Goal: Task Accomplishment & Management: Use online tool/utility

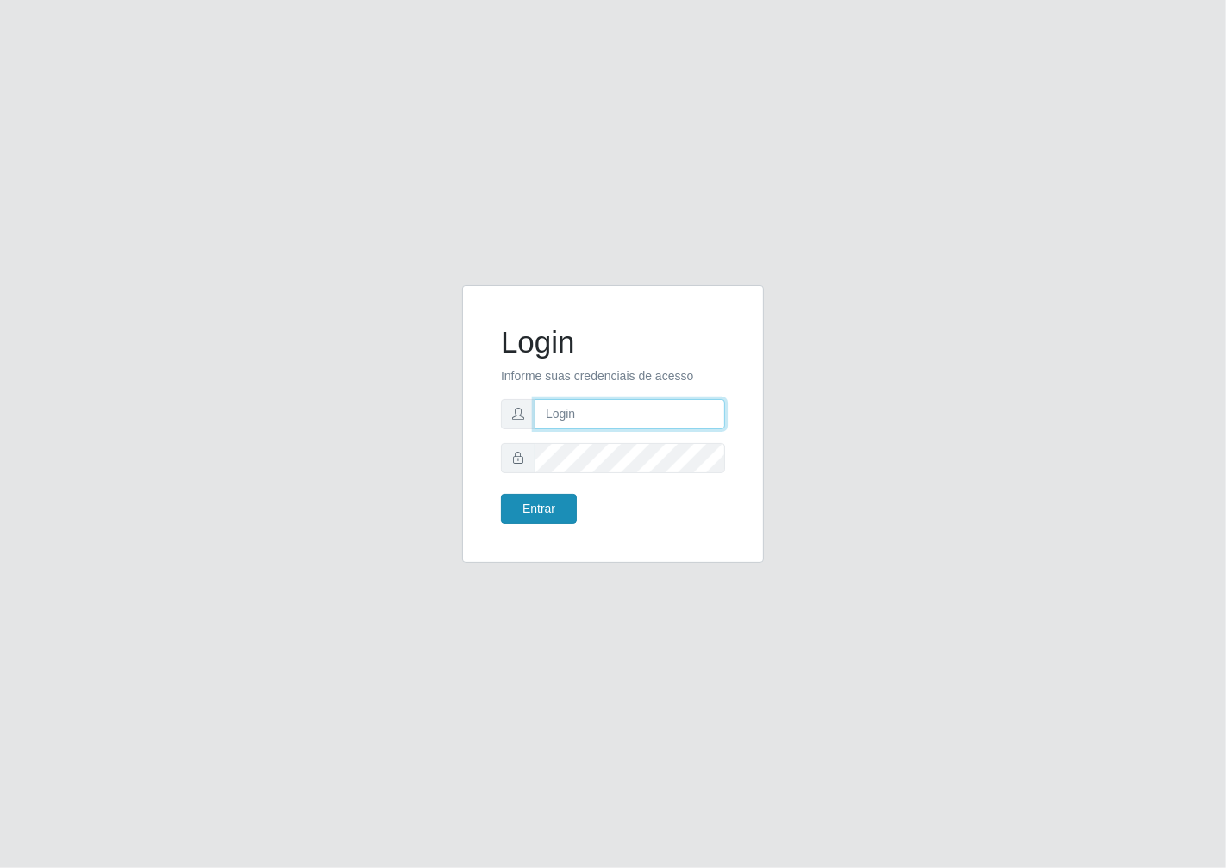
type input "janaina@iwof"
click at [565, 515] on button "Entrar" at bounding box center [539, 509] width 76 height 30
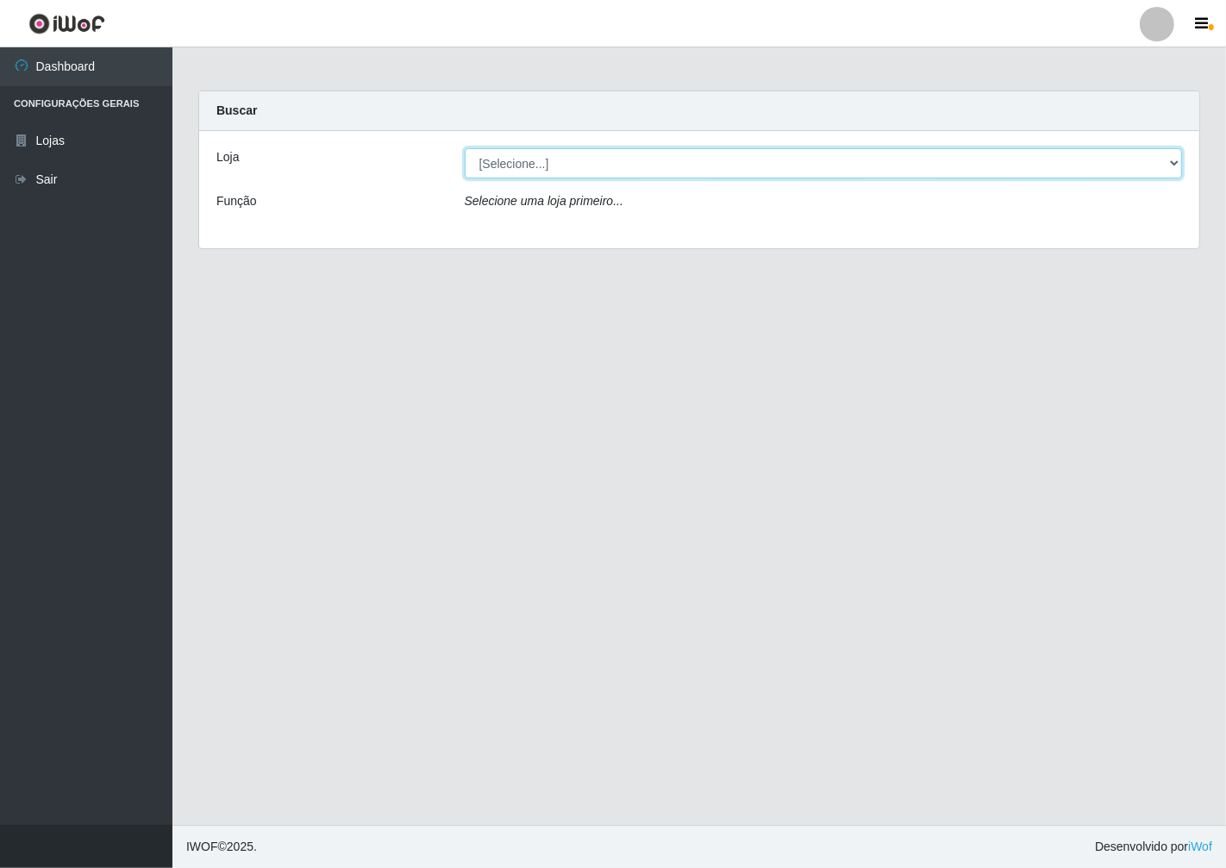
click at [1170, 166] on select "[Selecione...] Minimercado Filezão" at bounding box center [824, 163] width 718 height 30
select select "204"
click at [465, 148] on select "[Selecione...] Minimercado Filezão" at bounding box center [824, 163] width 718 height 30
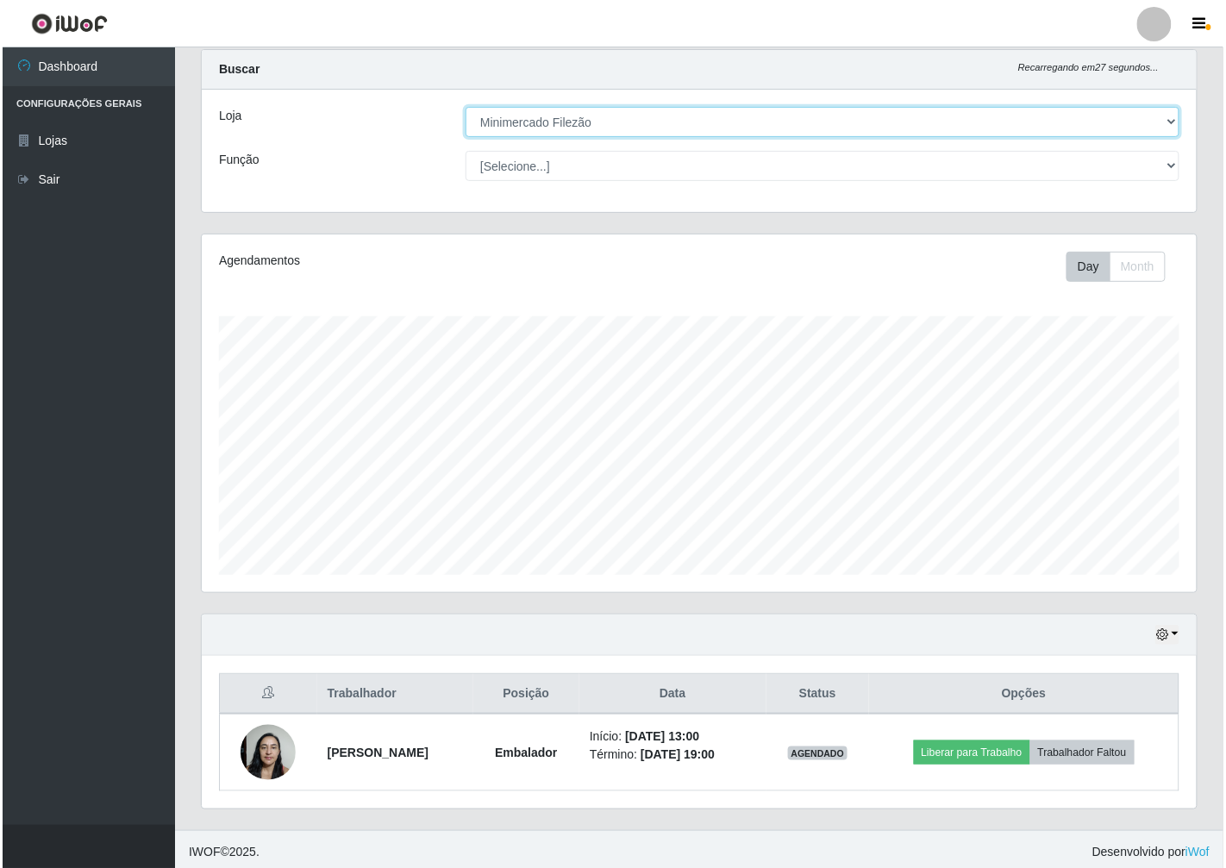
scroll to position [46, 0]
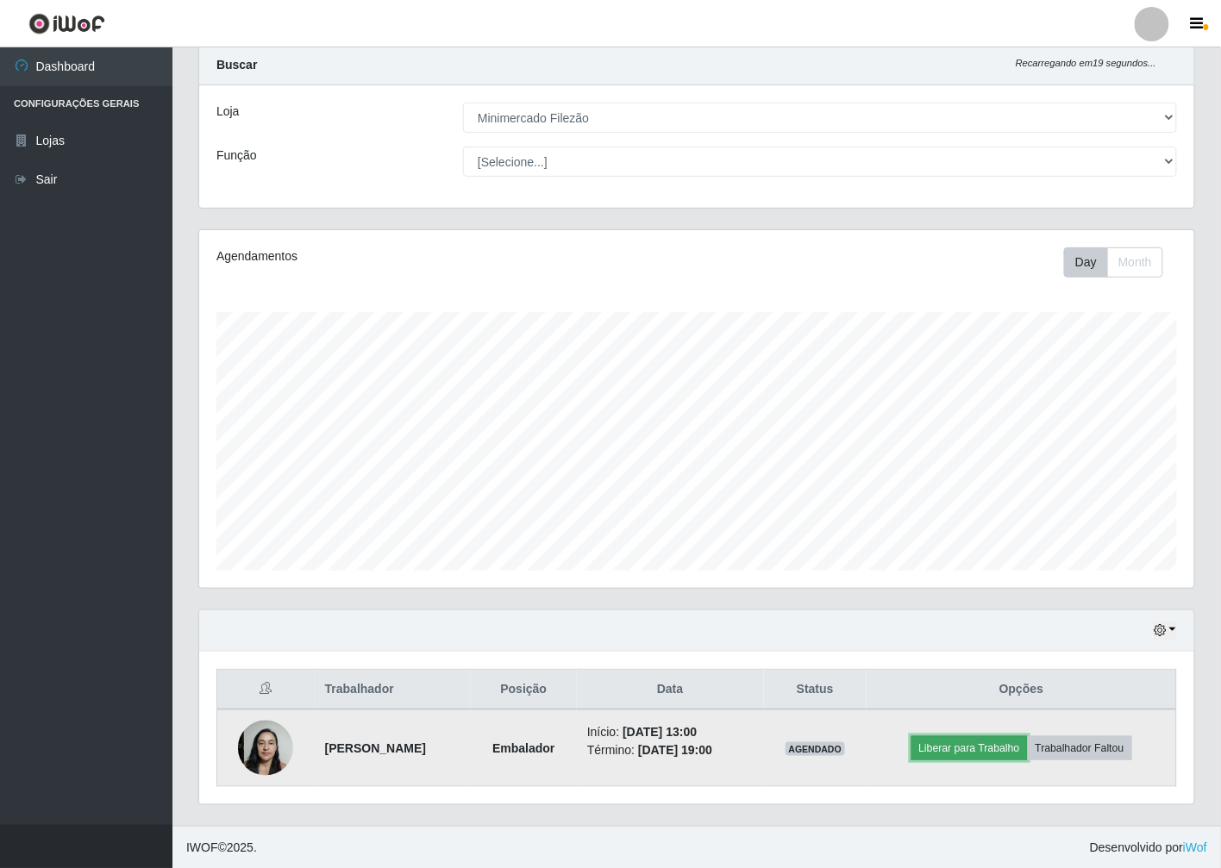
click at [1016, 747] on button "Liberar para Trabalho" at bounding box center [969, 748] width 116 height 24
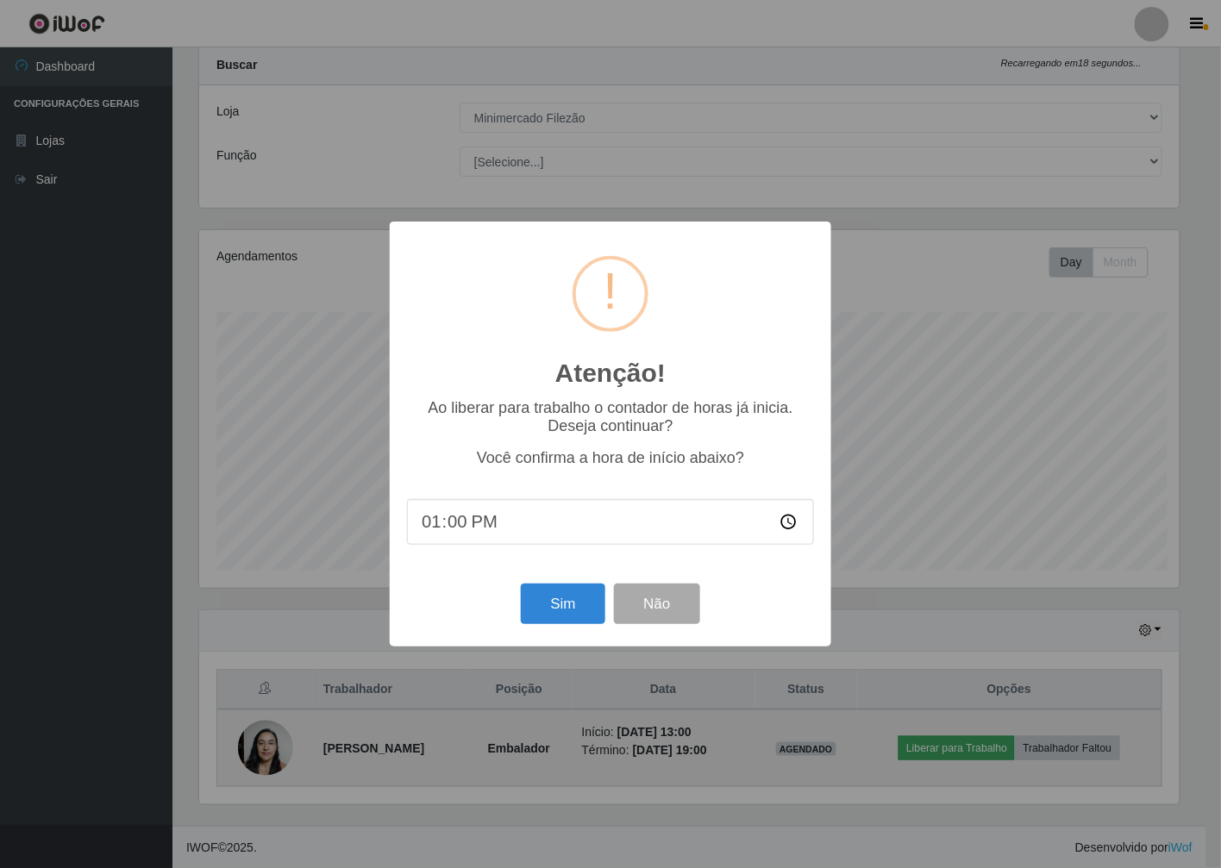
scroll to position [357, 985]
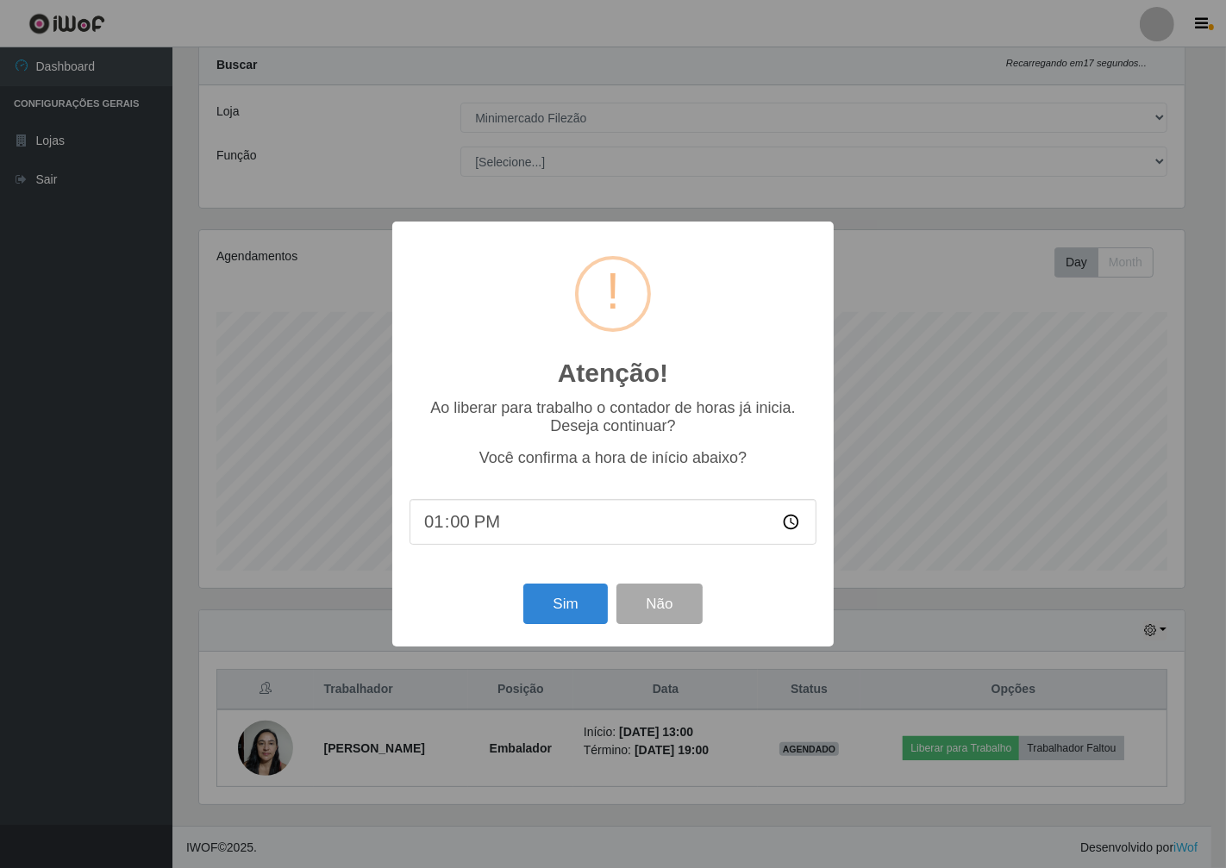
click at [526, 632] on div "Atenção! × Ao liberar para trabalho o contador de horas já inicia. Deseja conti…" at bounding box center [612, 434] width 441 height 424
click at [590, 604] on button "Sim" at bounding box center [565, 604] width 84 height 41
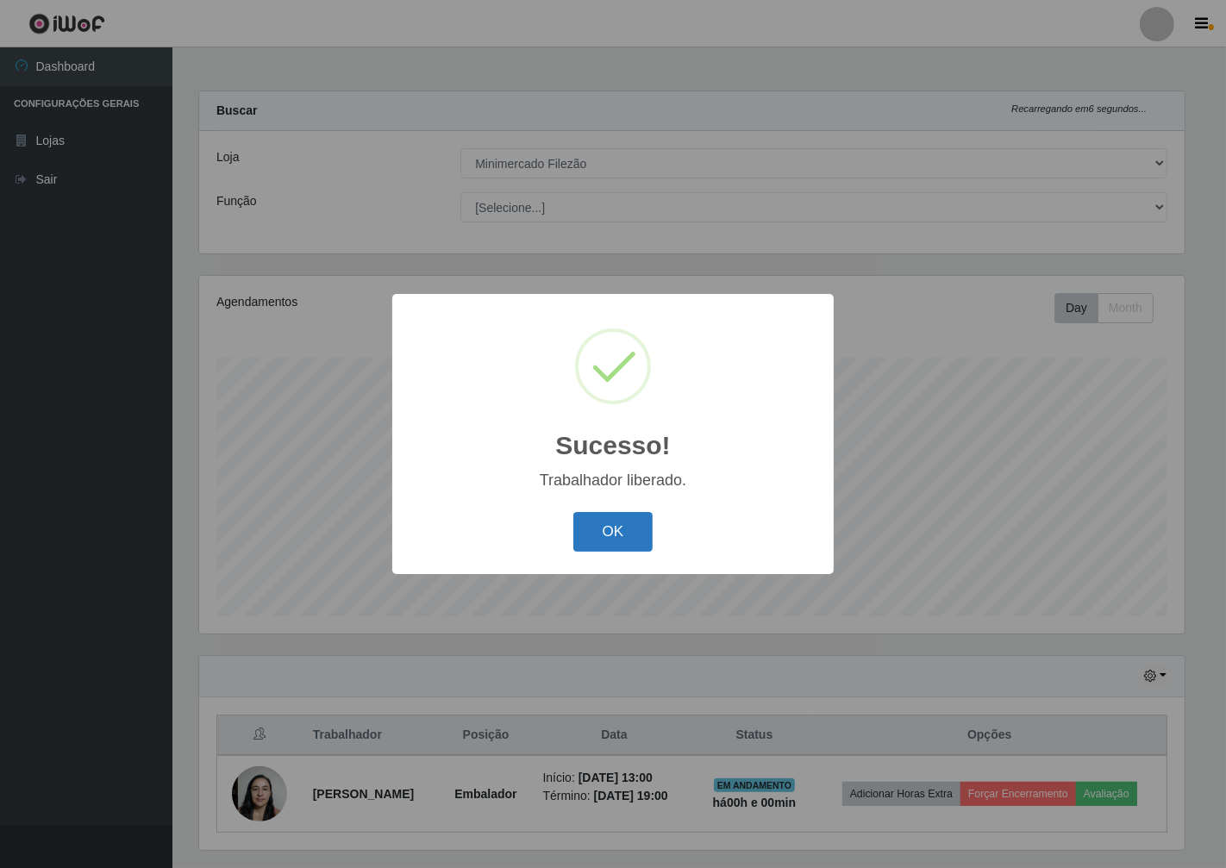
click at [638, 535] on button "OK" at bounding box center [613, 532] width 80 height 41
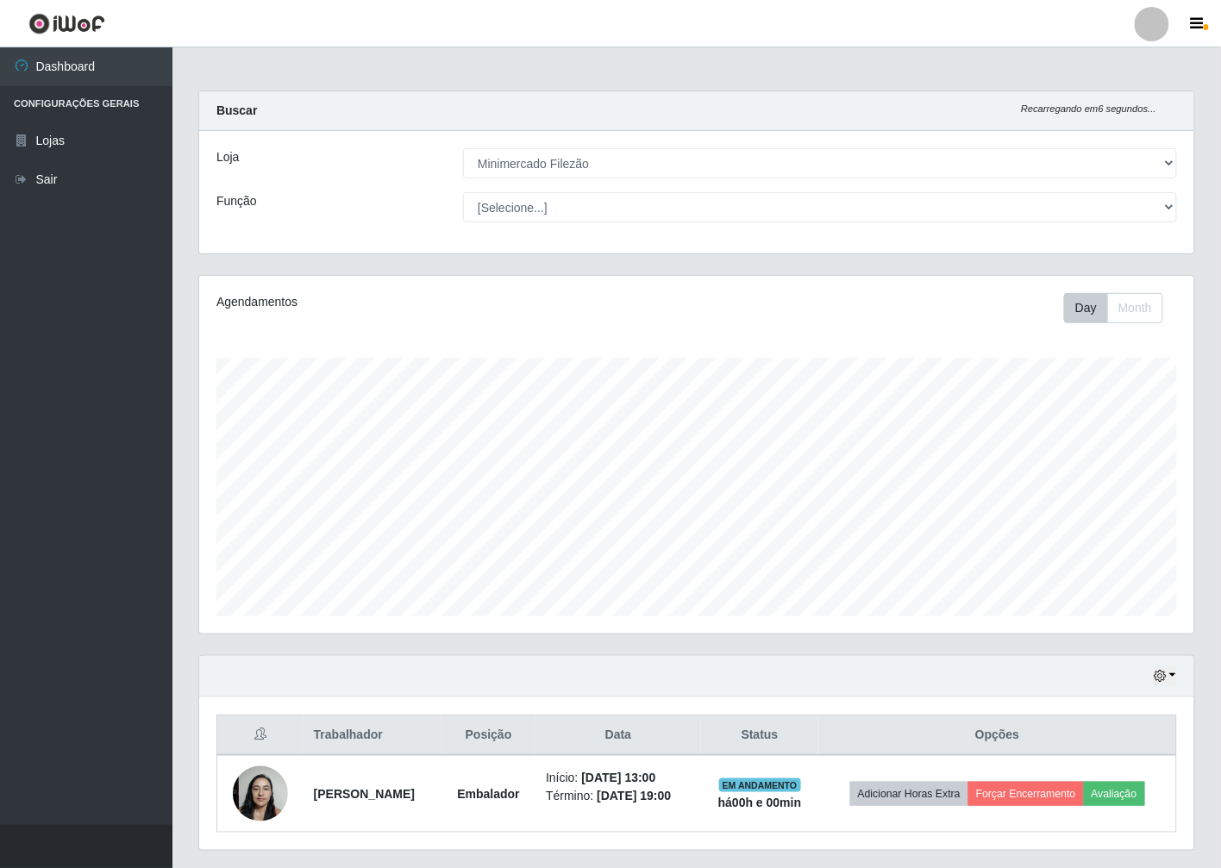
scroll to position [357, 995]
